Goal: Information Seeking & Learning: Learn about a topic

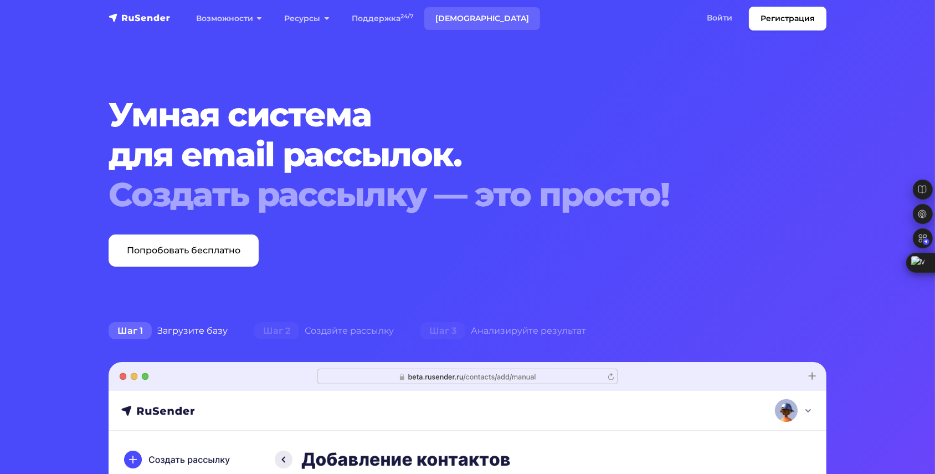
click at [540, 13] on link "[DEMOGRAPHIC_DATA]" at bounding box center [482, 18] width 116 height 23
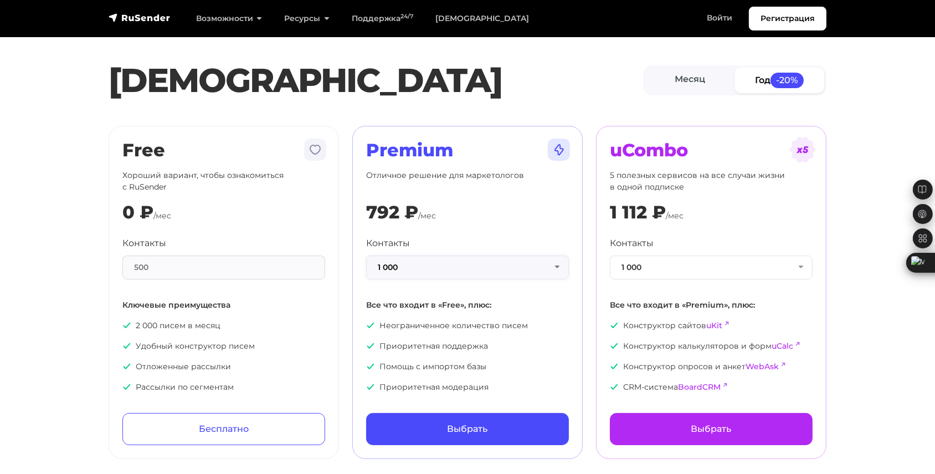
click at [516, 279] on button "1 000" at bounding box center [467, 267] width 203 height 24
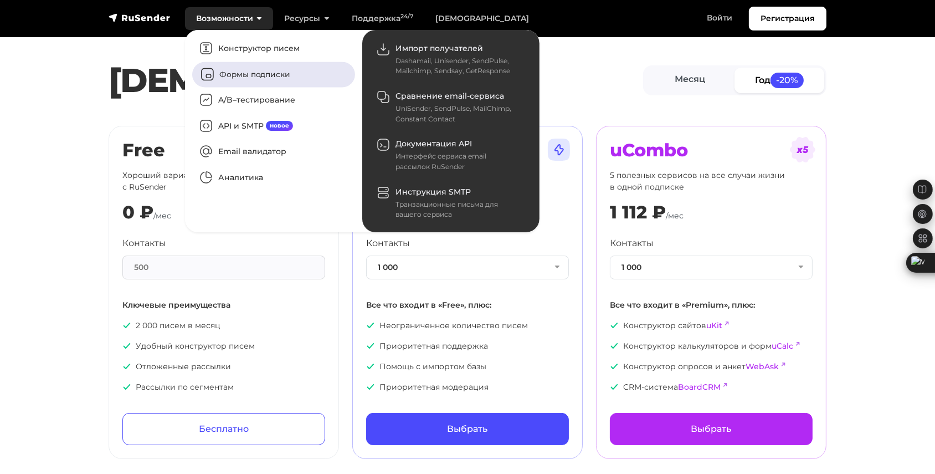
click at [273, 87] on link "Формы подписки" at bounding box center [273, 73] width 163 height 25
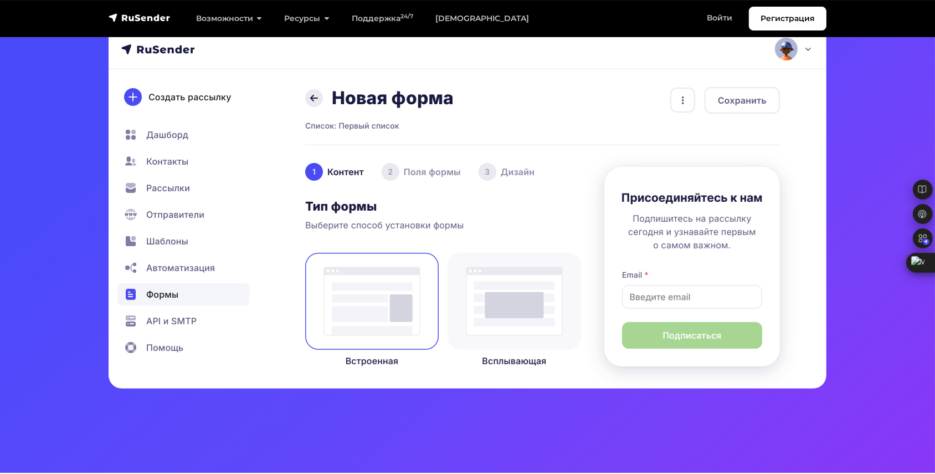
scroll to position [100, 0]
